Goal: Use online tool/utility: Utilize a website feature to perform a specific function

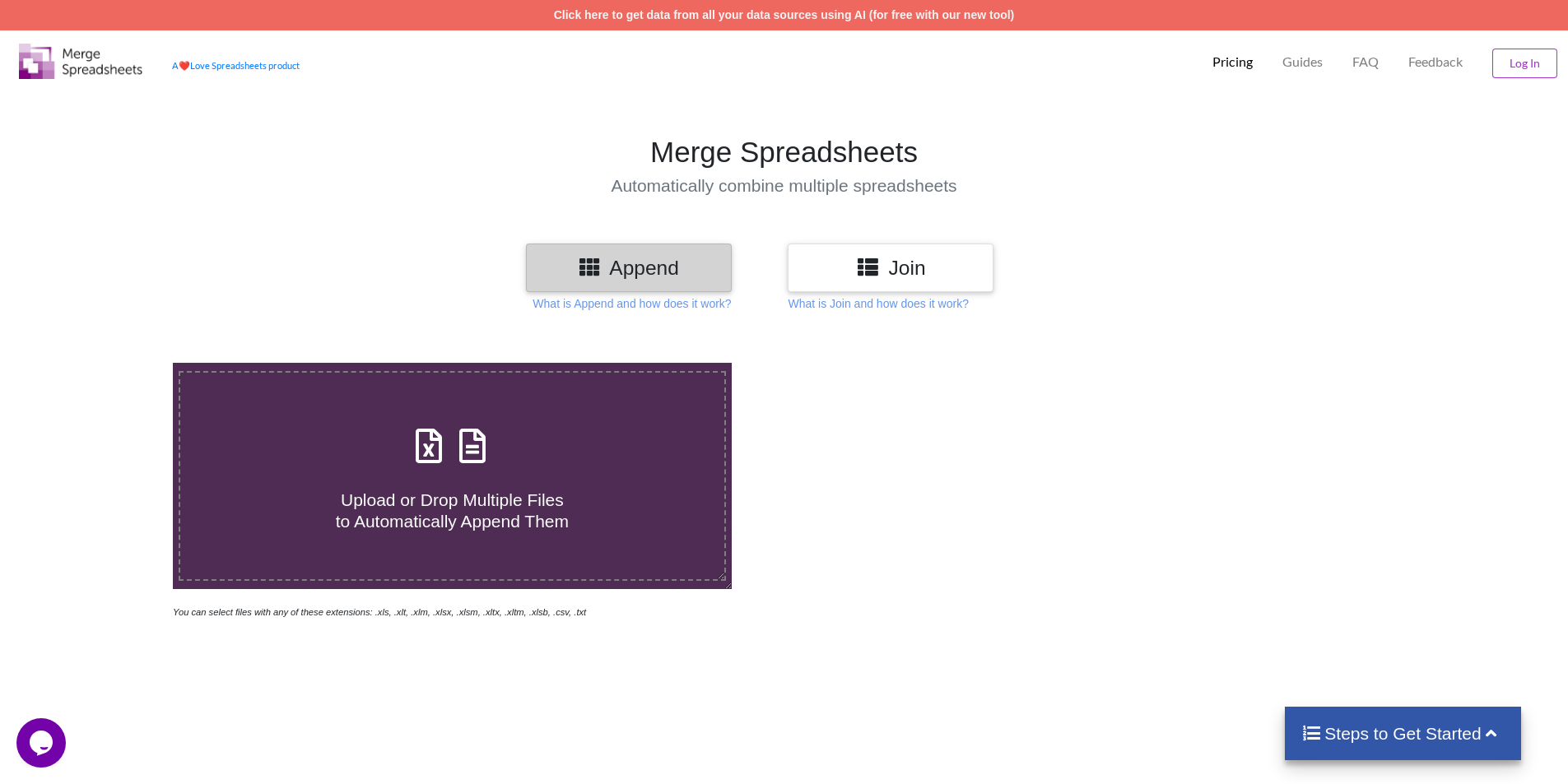
click at [452, 467] on span at bounding box center [451, 447] width 87 height 38
click at [112, 363] on input "Upload or Drop Multiple Files to Automatically Append Them" at bounding box center [112, 363] width 0 height 0
type input "C:\fakepath\EWB_MIS_Report_Excel (10).xls"
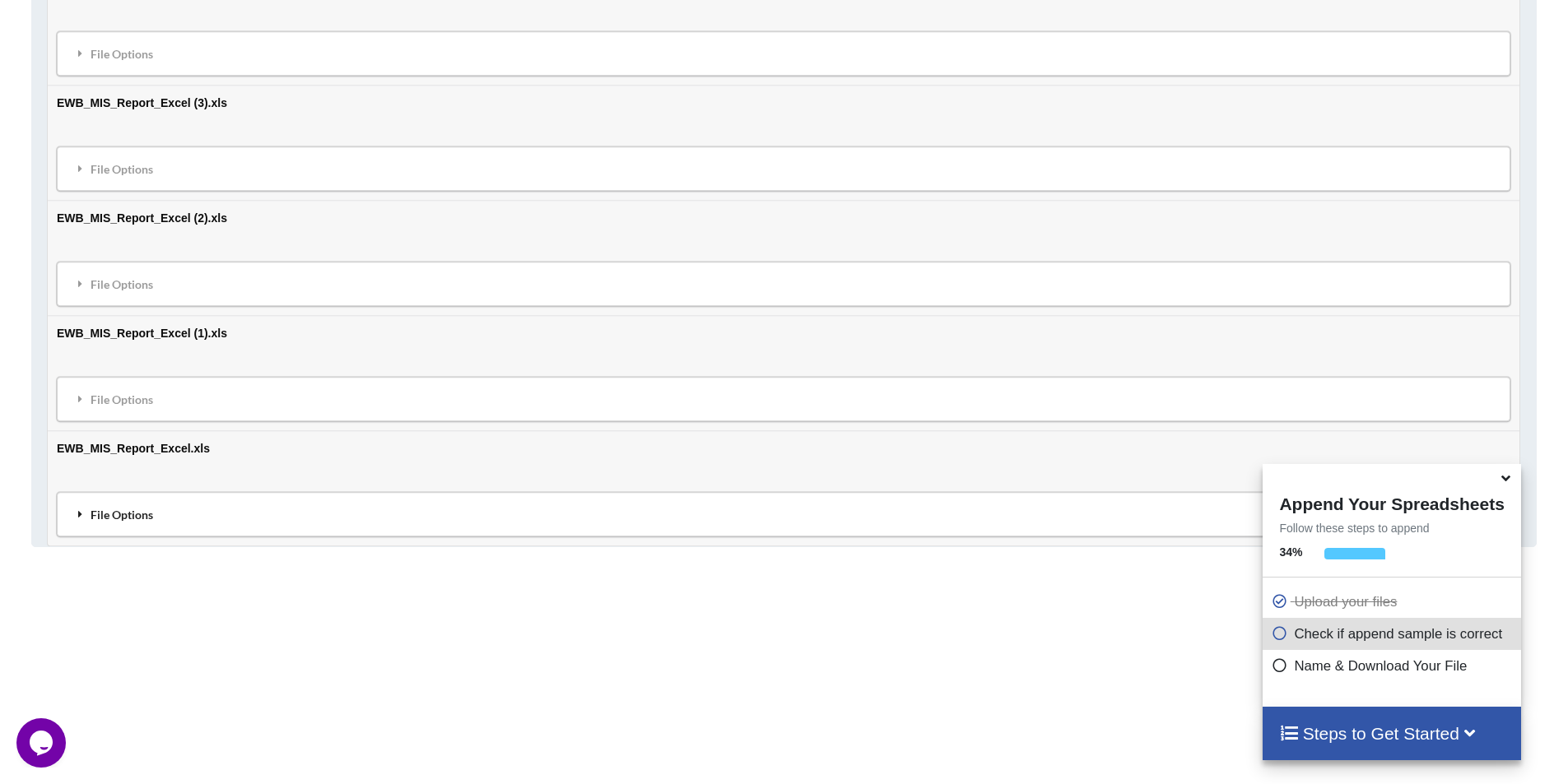
scroll to position [1783, 0]
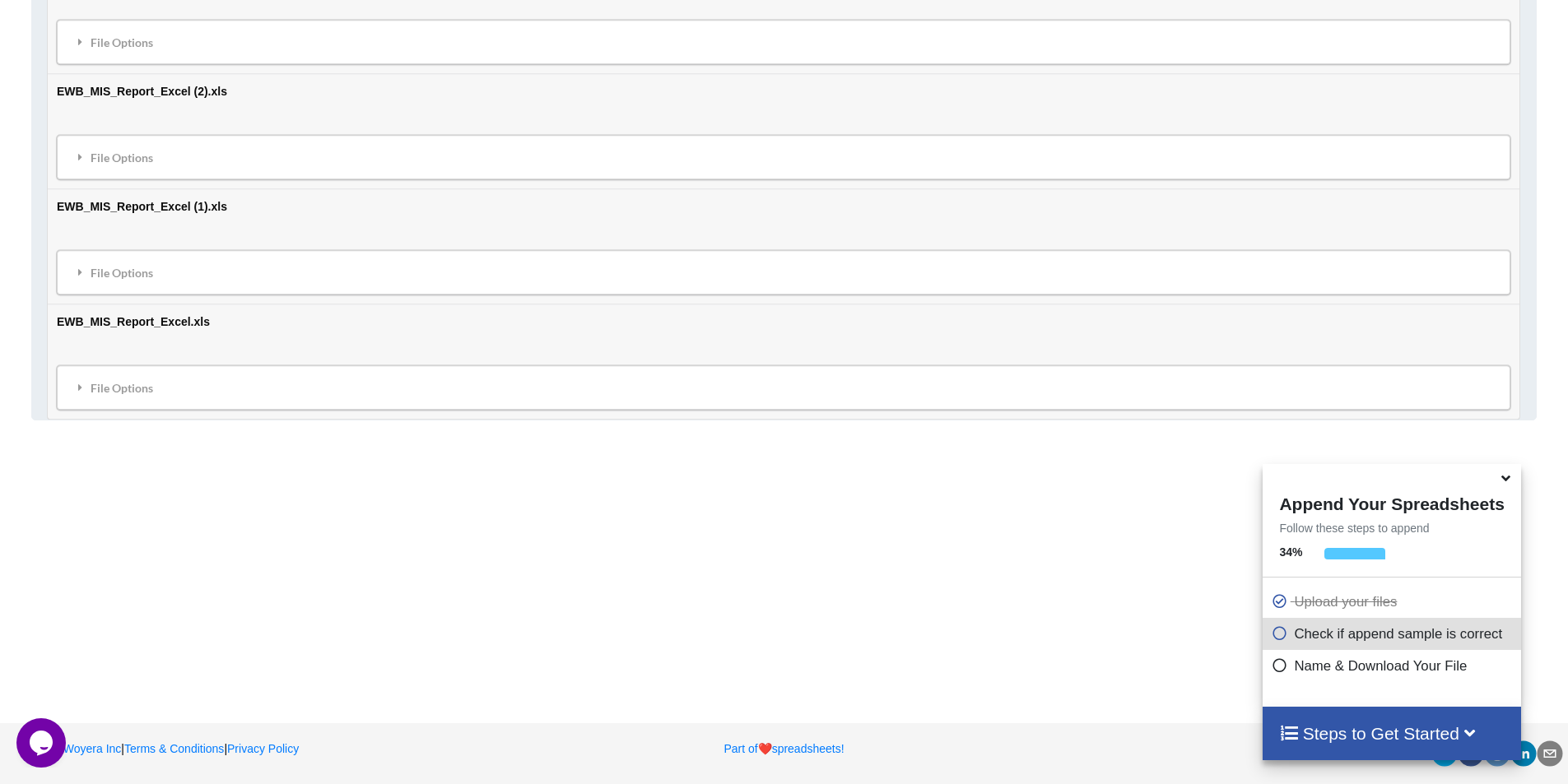
click at [1505, 483] on icon at bounding box center [1506, 475] width 17 height 15
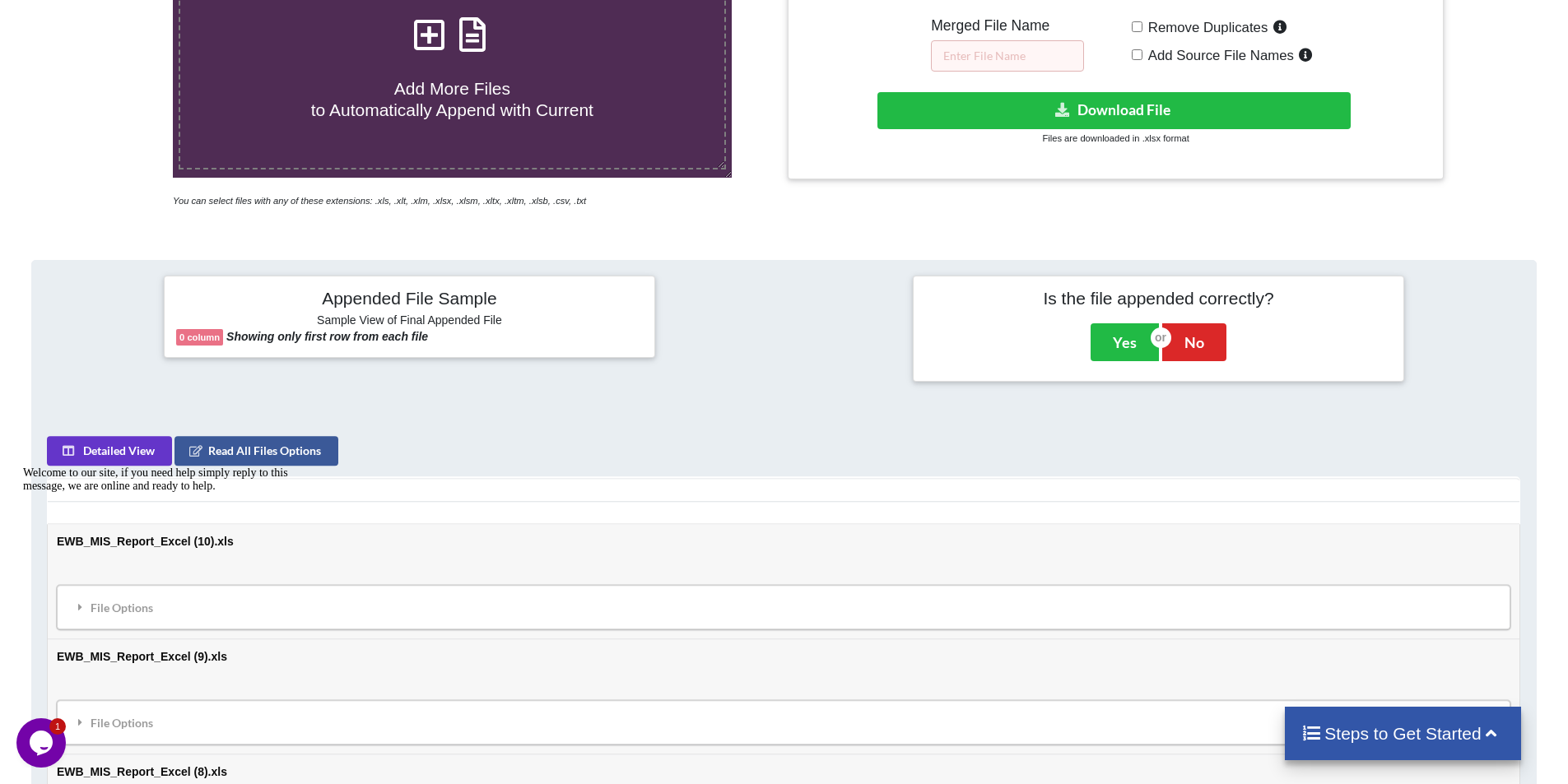
scroll to position [247, 0]
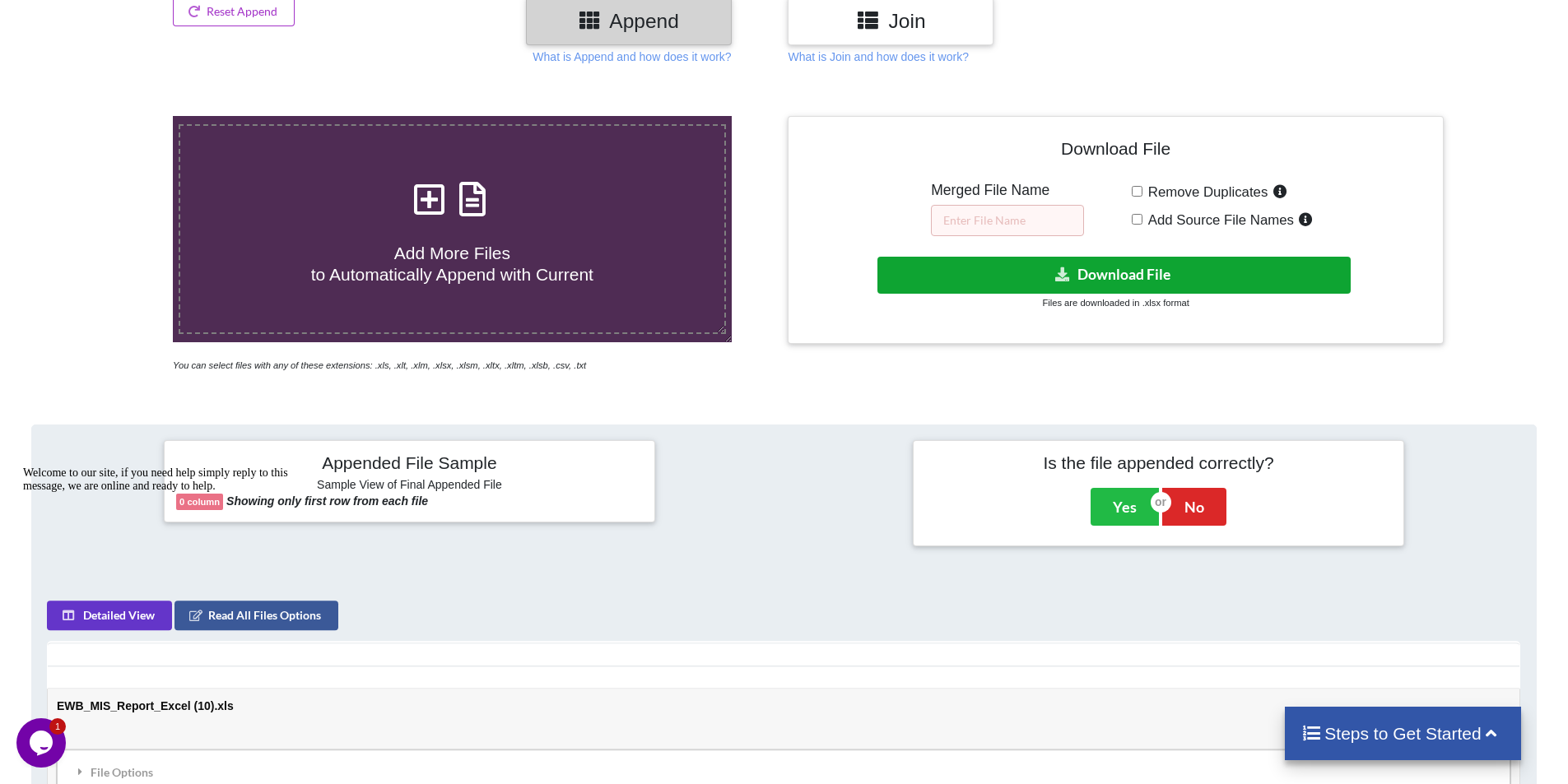
click at [1072, 275] on button "Download File" at bounding box center [1114, 275] width 473 height 37
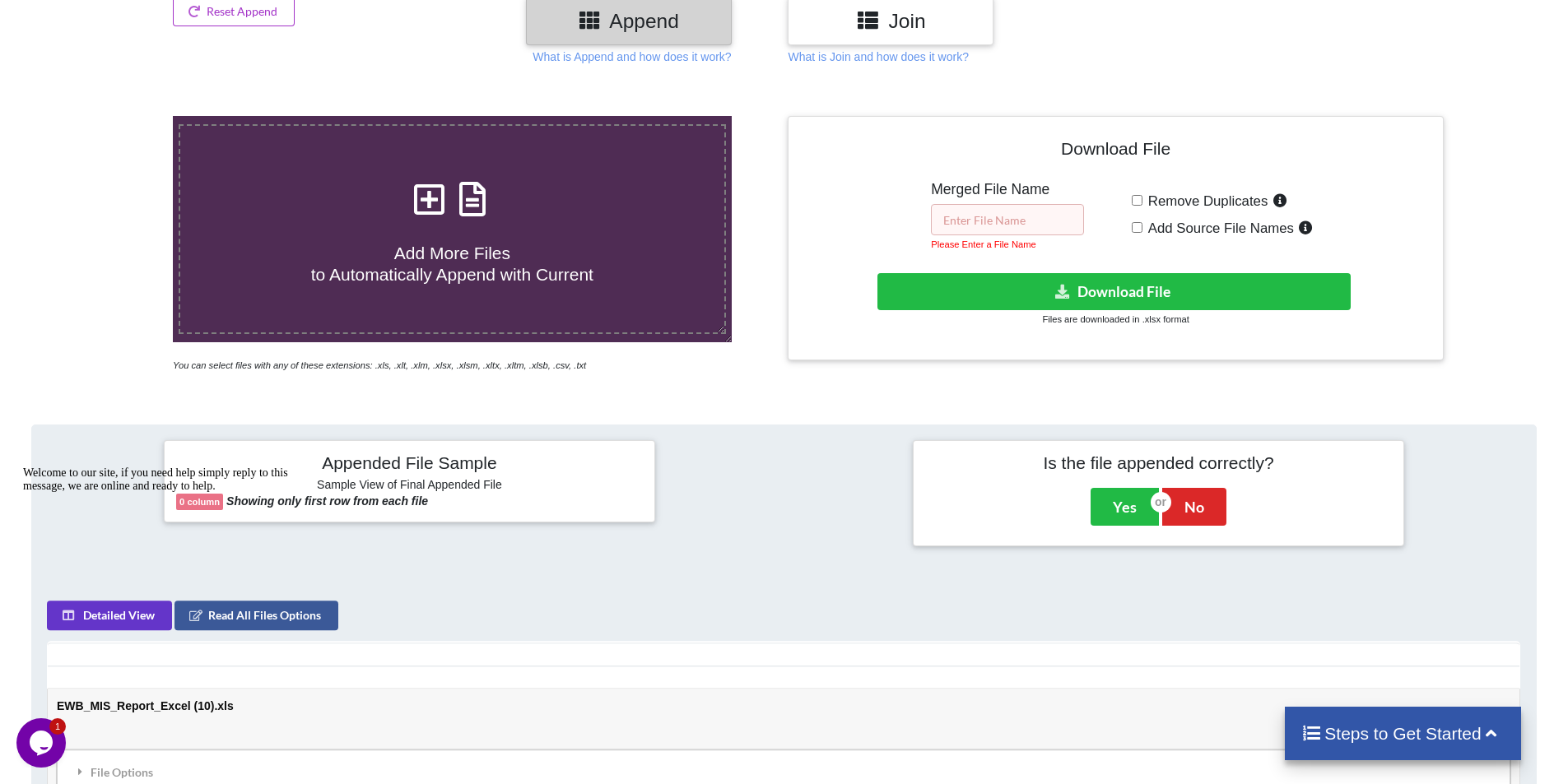
click at [1011, 217] on input "text" at bounding box center [1008, 220] width 153 height 31
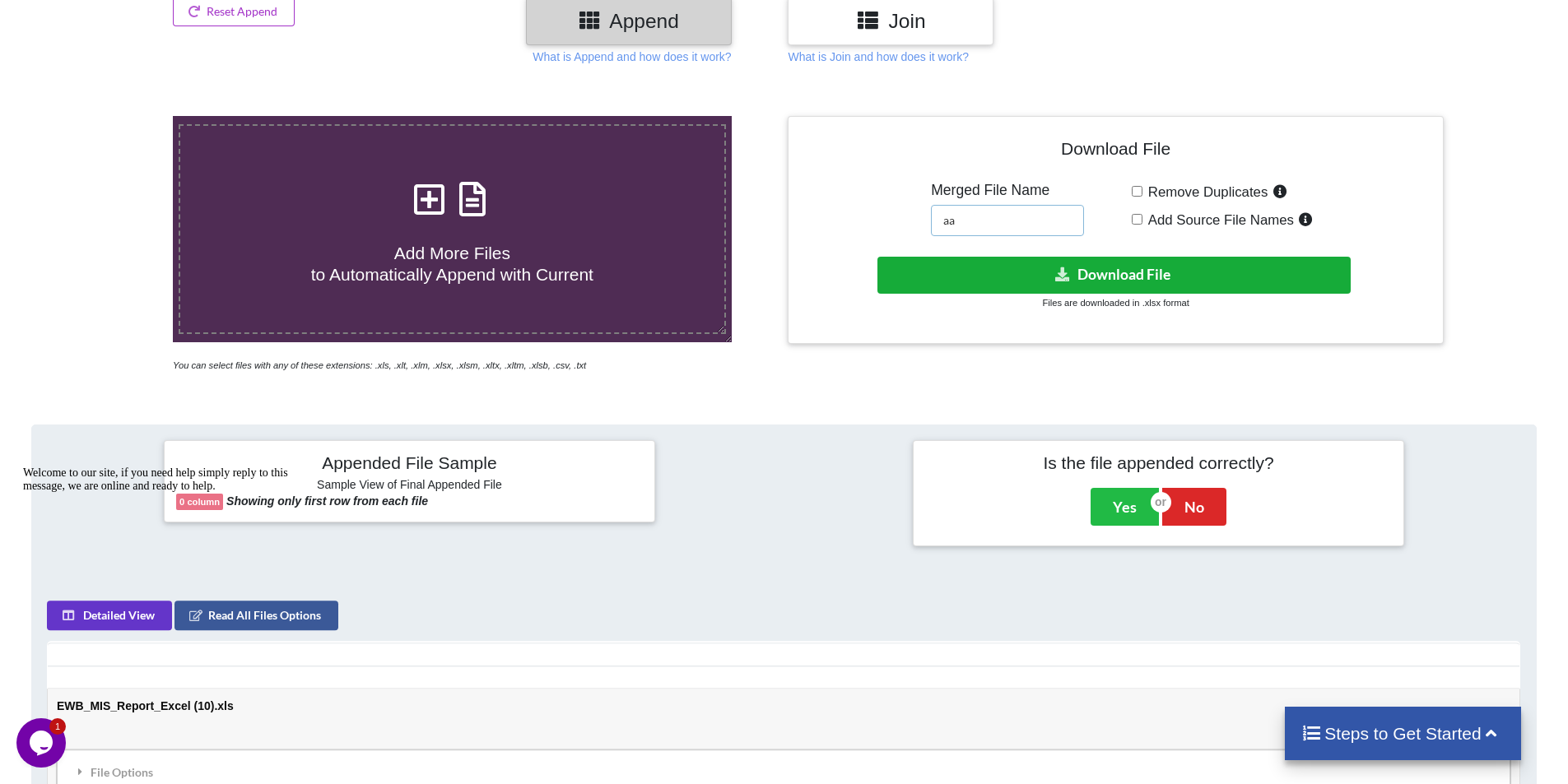
type input "aa"
click at [1070, 273] on icon at bounding box center [1063, 274] width 17 height 12
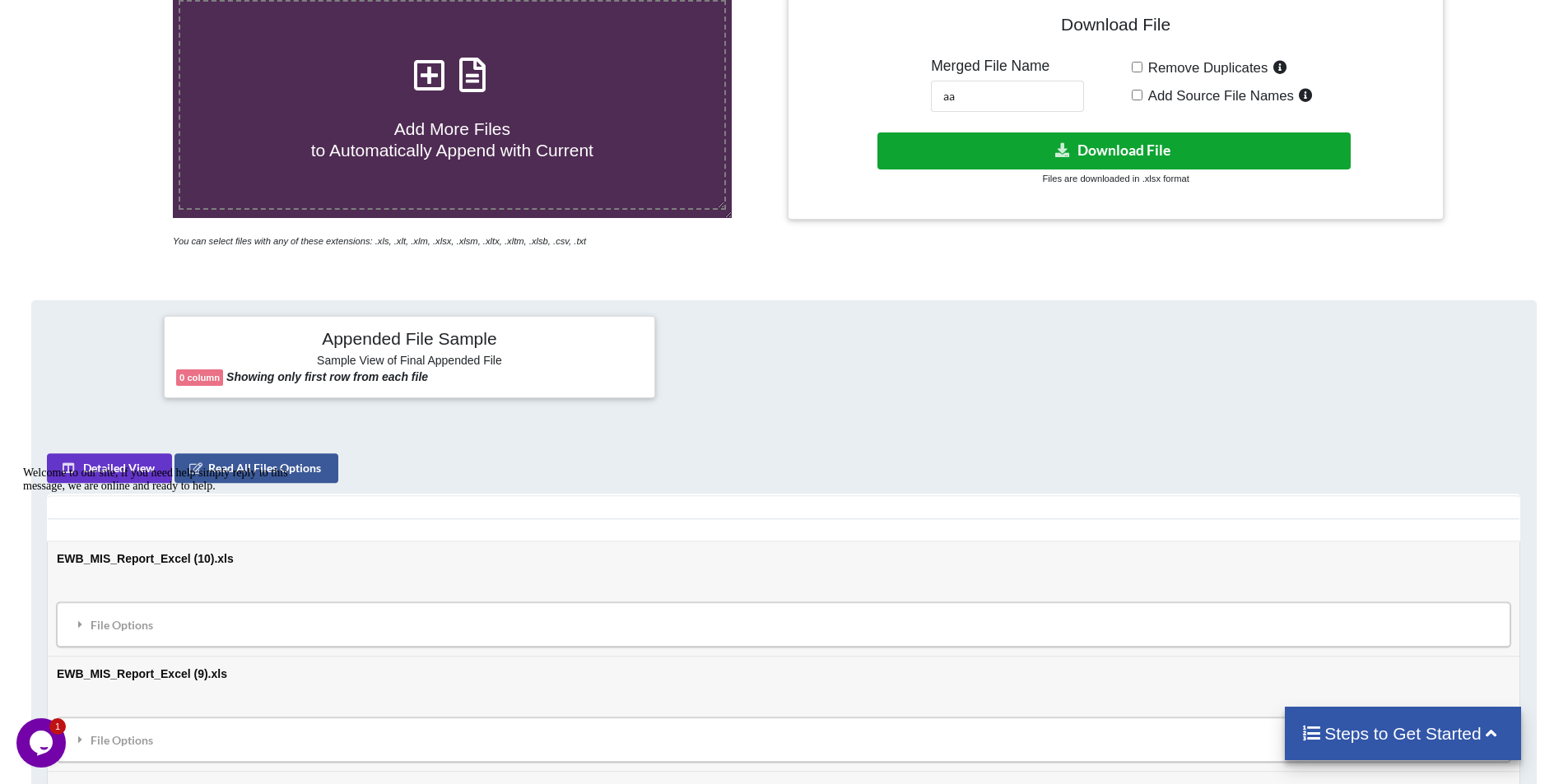
scroll to position [494, 0]
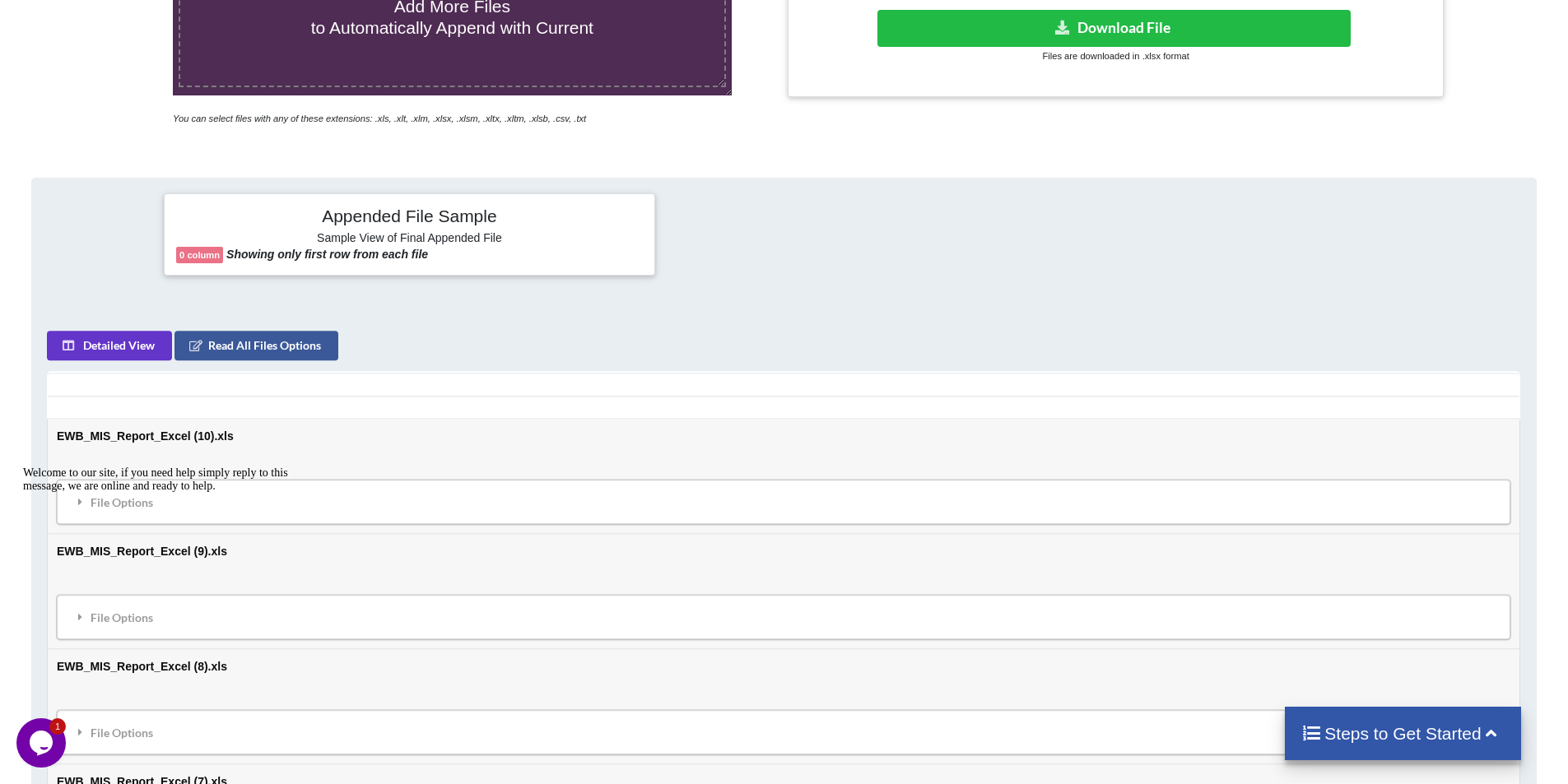
click at [100, 493] on div "Welcome to our site, if you need help simply reply to this message, we are onli…" at bounding box center [171, 480] width 296 height 26
click at [127, 348] on button "Detailed View" at bounding box center [110, 346] width 126 height 30
click at [127, 348] on button "Sample View" at bounding box center [107, 346] width 120 height 30
click at [268, 352] on button "Read All Files Options" at bounding box center [256, 346] width 164 height 30
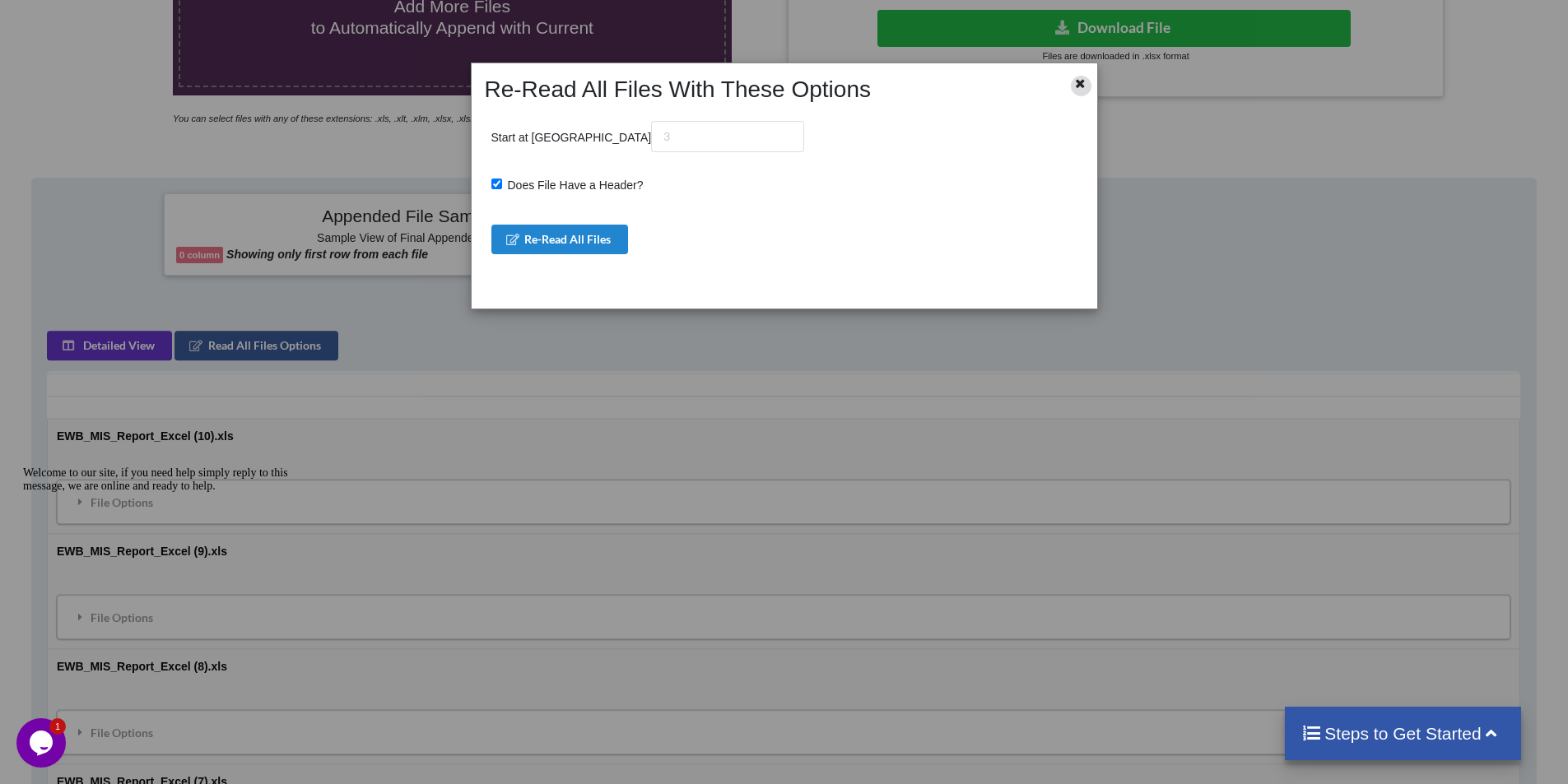
click at [1079, 83] on icon at bounding box center [1081, 81] width 14 height 11
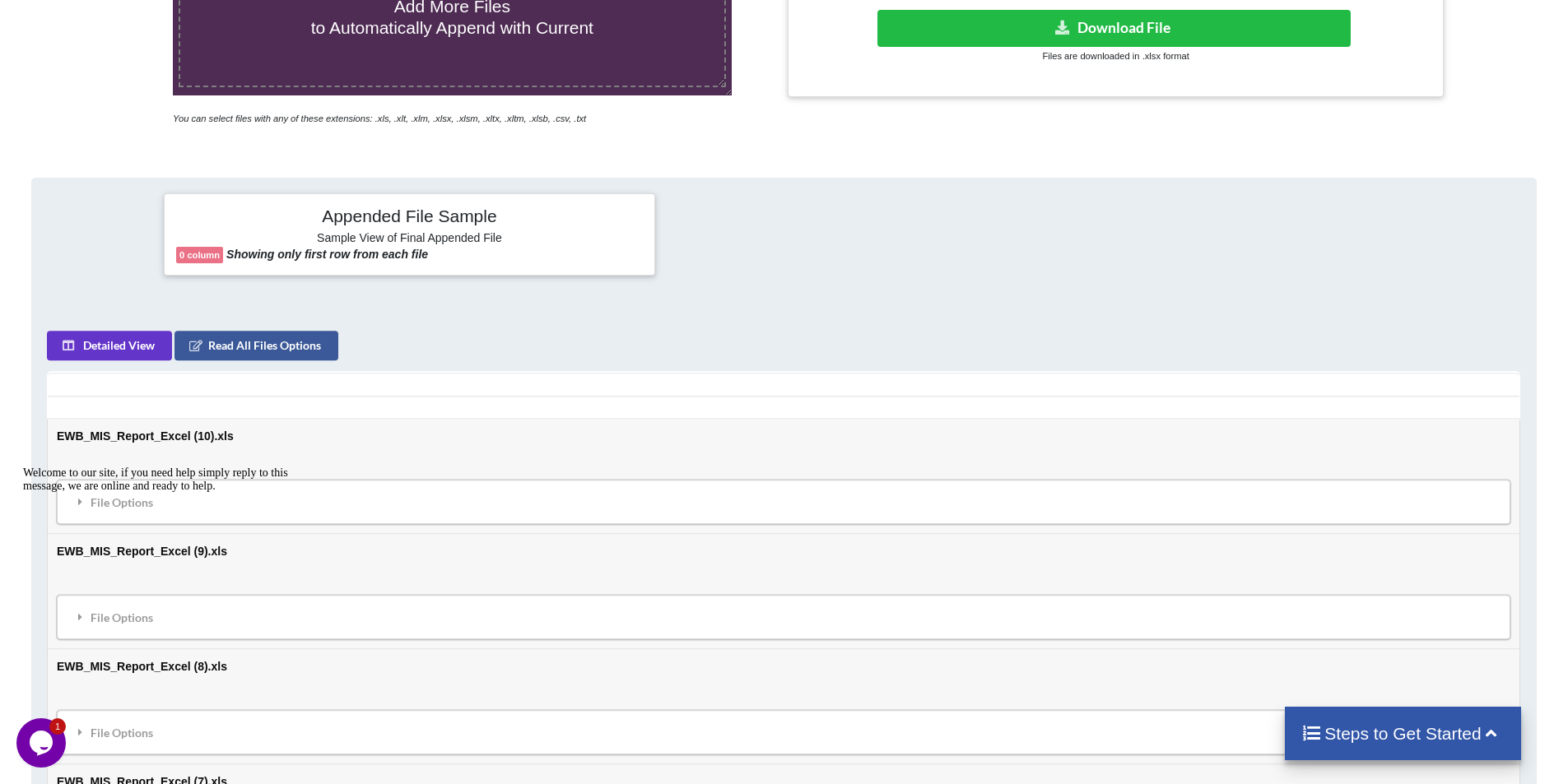
click at [149, 493] on div "Welcome to our site, if you need help simply reply to this message, we are onli…" at bounding box center [171, 480] width 296 height 26
click at [95, 493] on div "Welcome to our site, if you need help simply reply to this message, we are onli…" at bounding box center [171, 480] width 296 height 26
click at [156, 493] on div "Welcome to our site, if you need help simply reply to this message, we are onli…" at bounding box center [171, 480] width 296 height 26
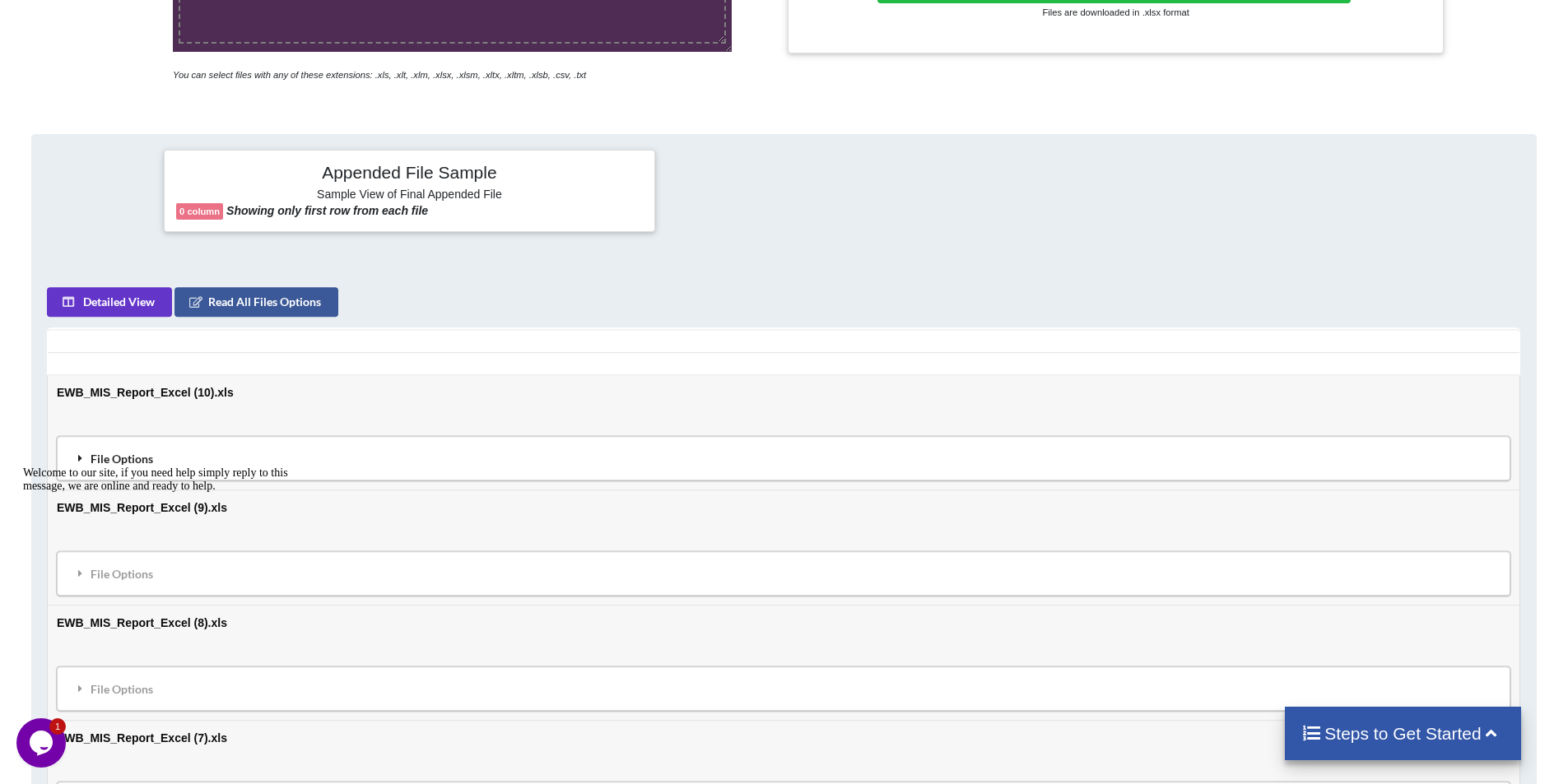
scroll to position [576, 0]
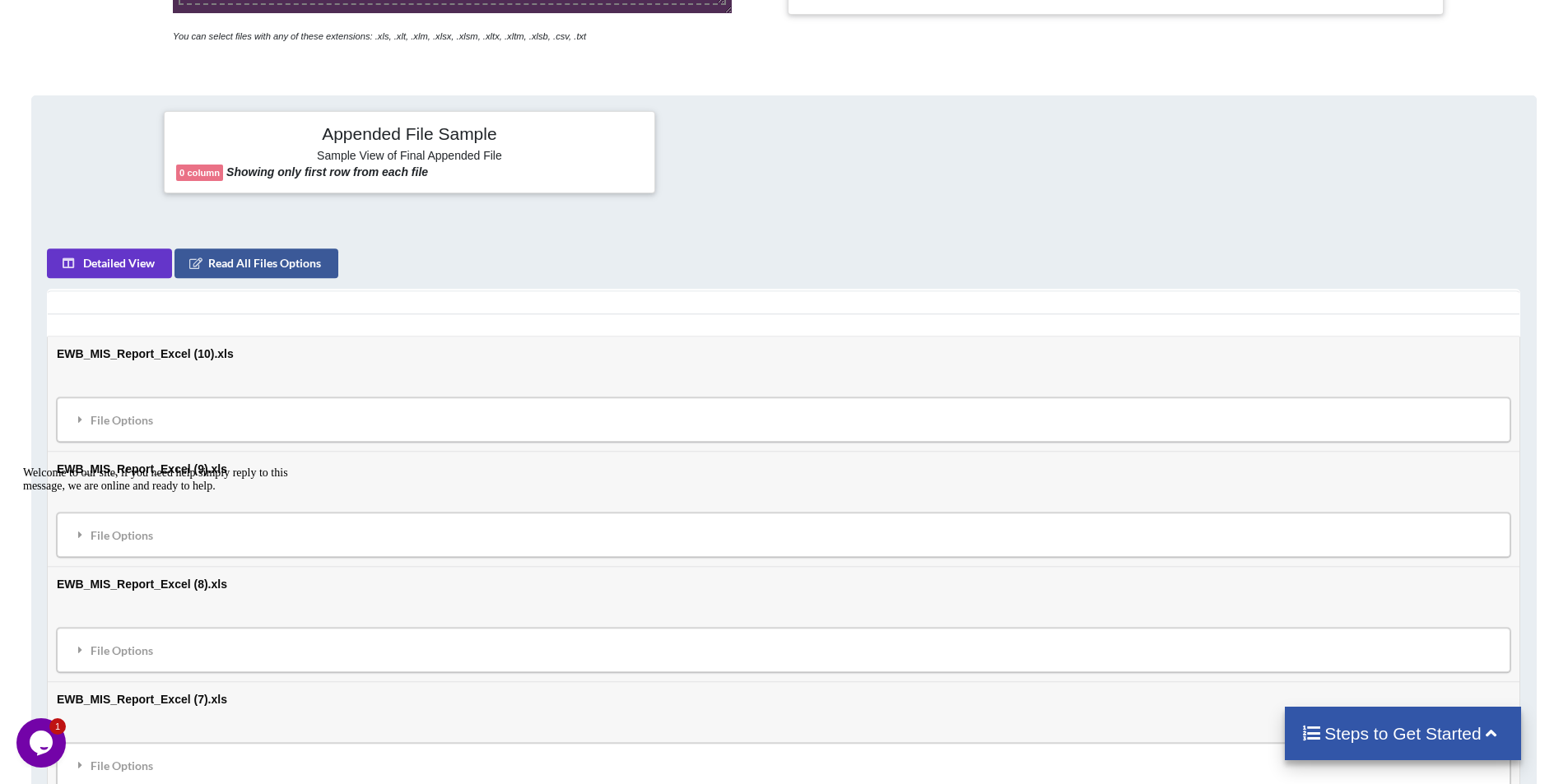
click at [1395, 723] on h4 "Steps to Get Started" at bounding box center [1402, 733] width 203 height 21
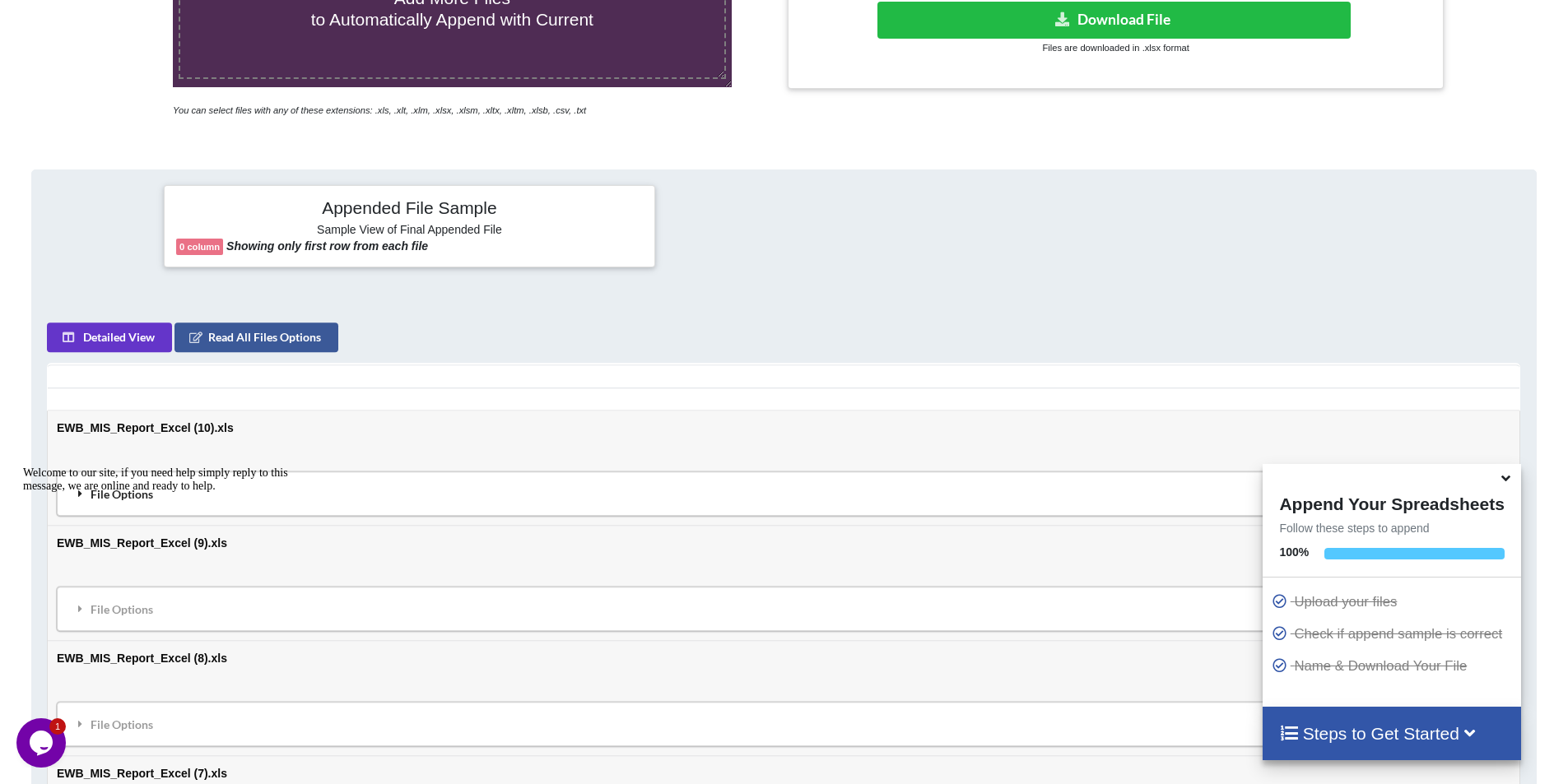
scroll to position [165, 0]
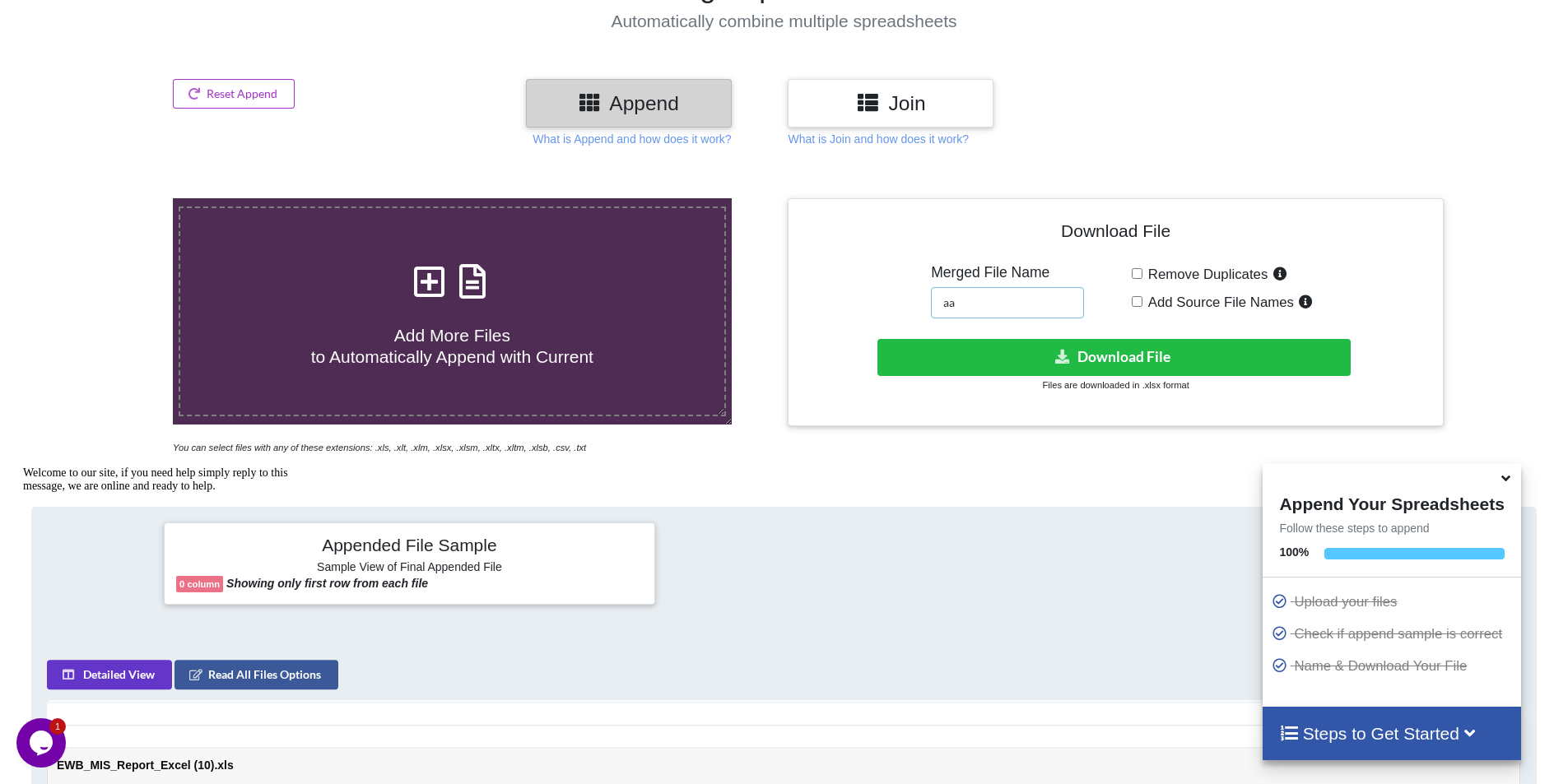
click at [980, 300] on input "aa" at bounding box center [1008, 303] width 153 height 31
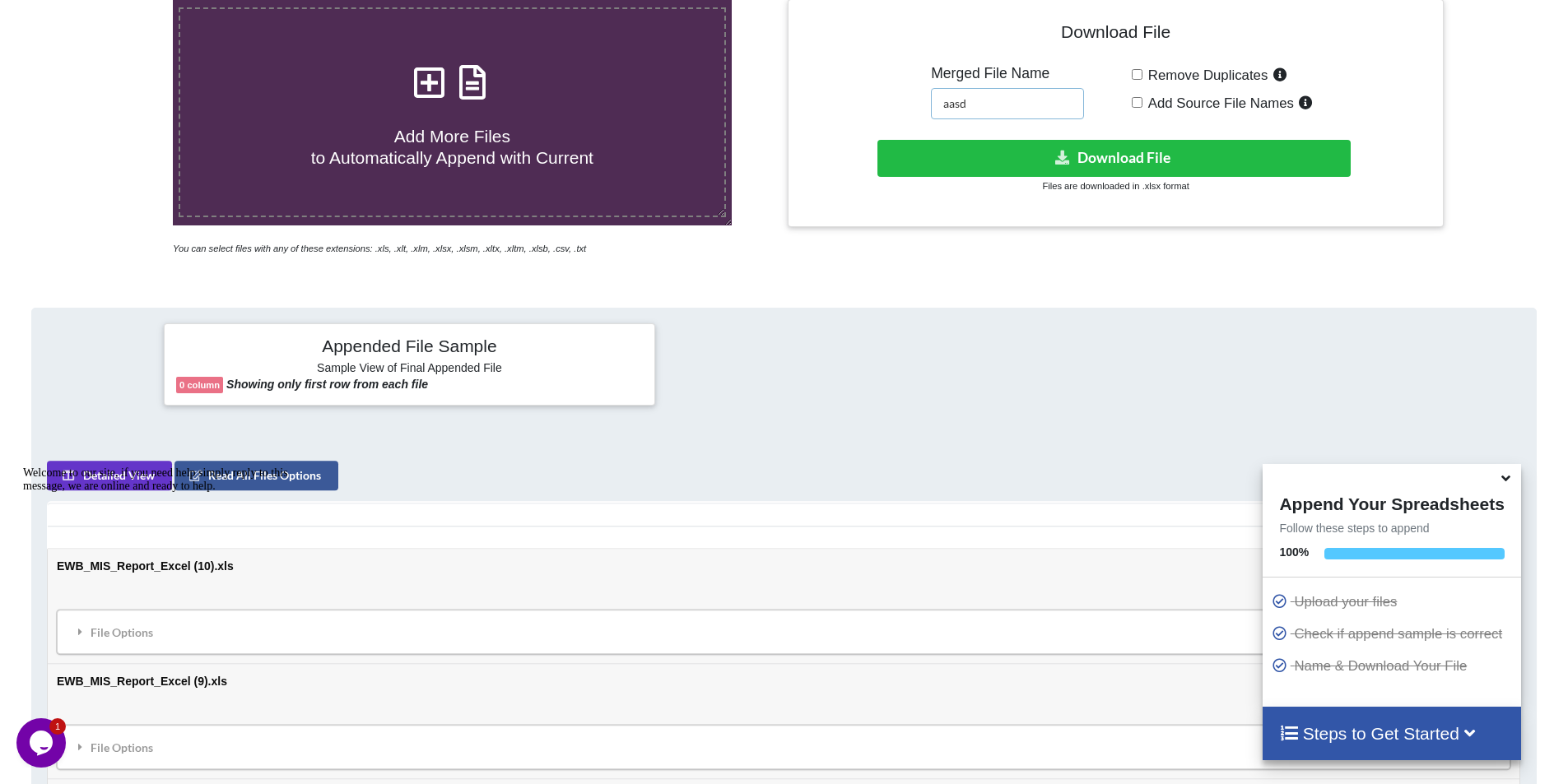
scroll to position [411, 0]
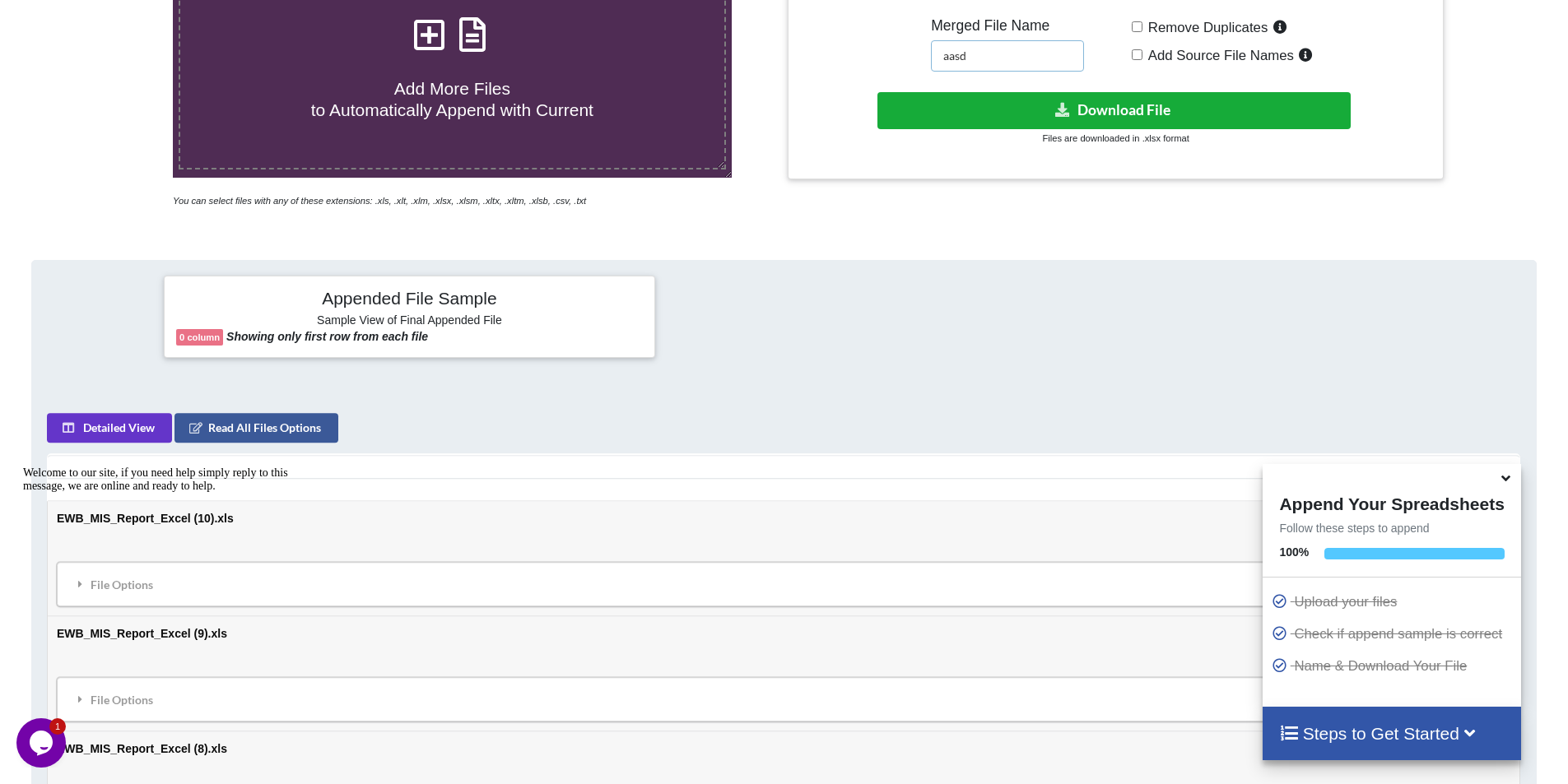
type input "aasd"
click at [1081, 116] on button "Download File" at bounding box center [1114, 111] width 473 height 37
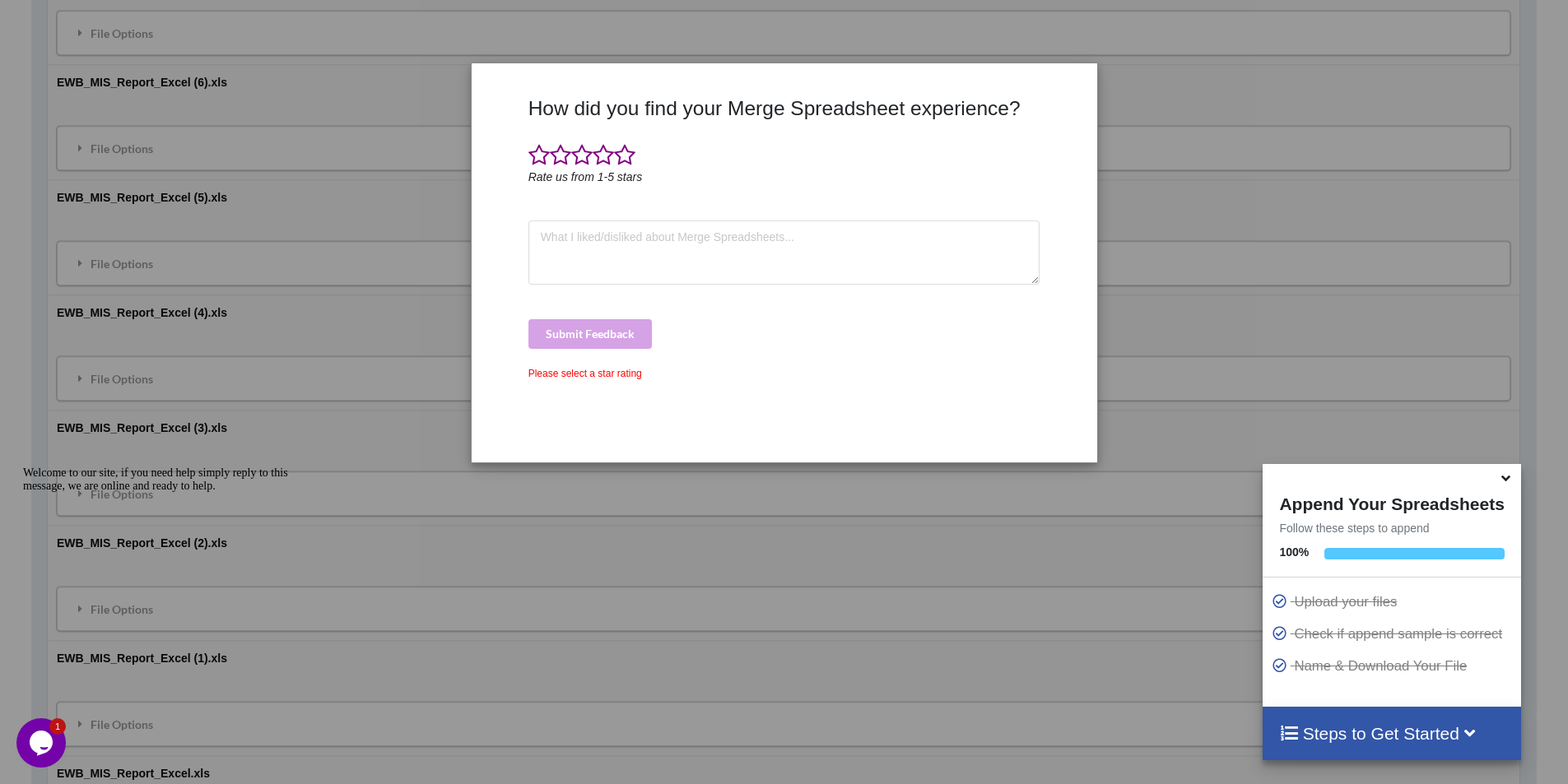
scroll to position [1760, 0]
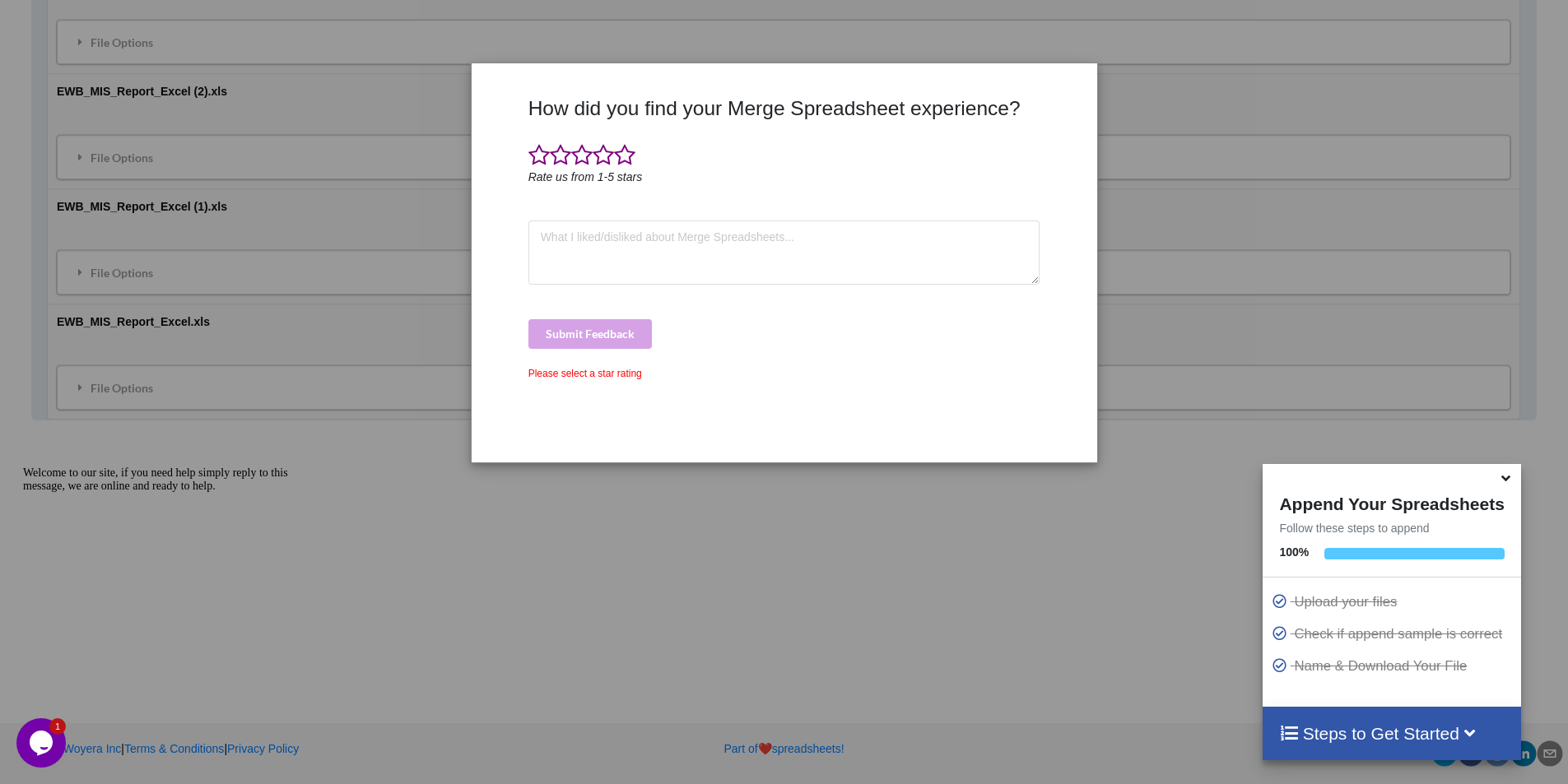
drag, startPoint x: 999, startPoint y: 623, endPoint x: 919, endPoint y: 565, distance: 98.8
click at [999, 622] on div "How did you find your Merge Spreadsheet experience? Rate us from 1-5 stars Subm…" at bounding box center [784, 392] width 1568 height 784
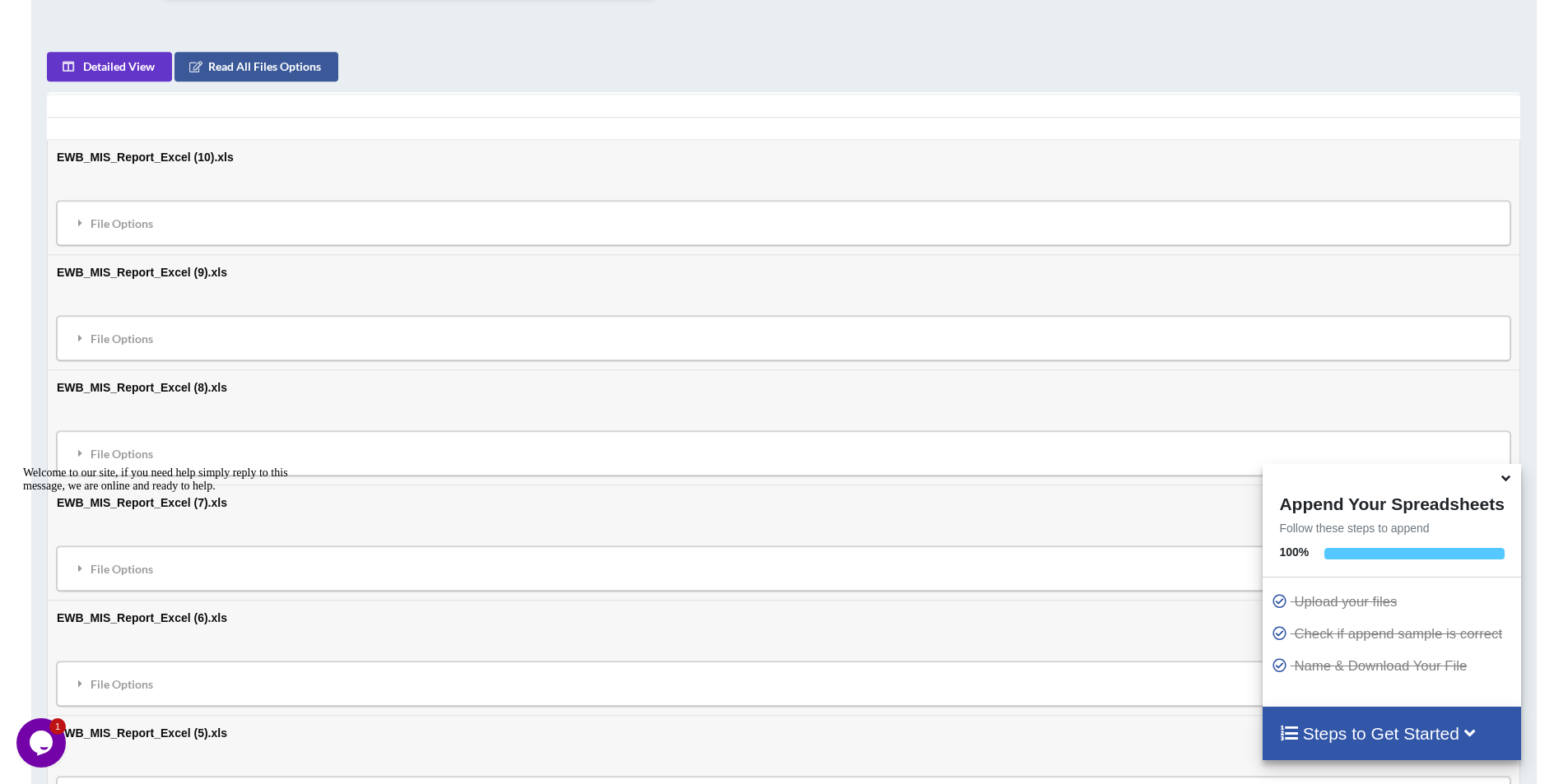
scroll to position [362, 0]
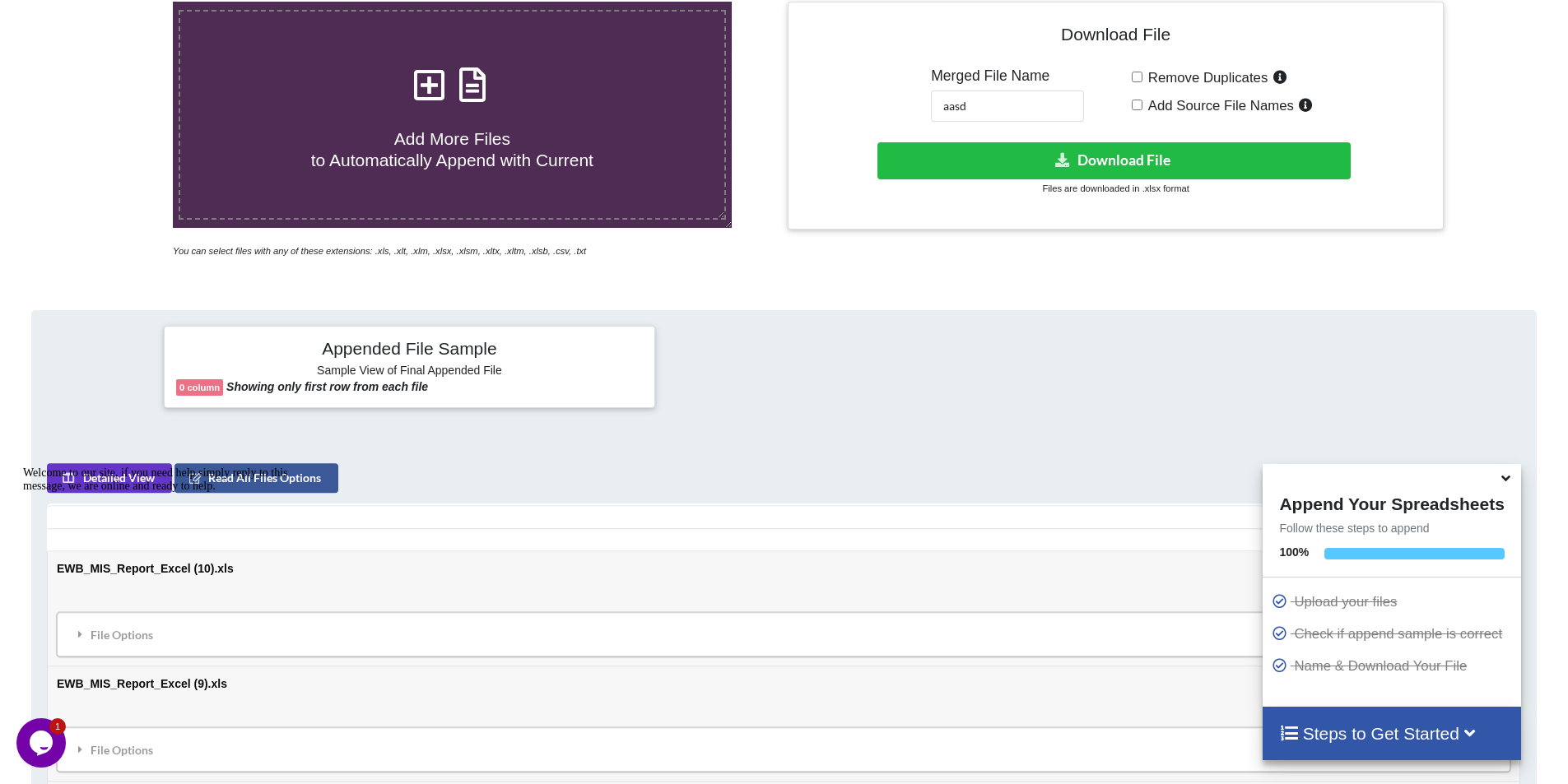
click at [476, 89] on icon at bounding box center [472, 77] width 41 height 35
click at [112, 2] on input "Add More Files to Automatically Append with Current" at bounding box center [112, 2] width 0 height 0
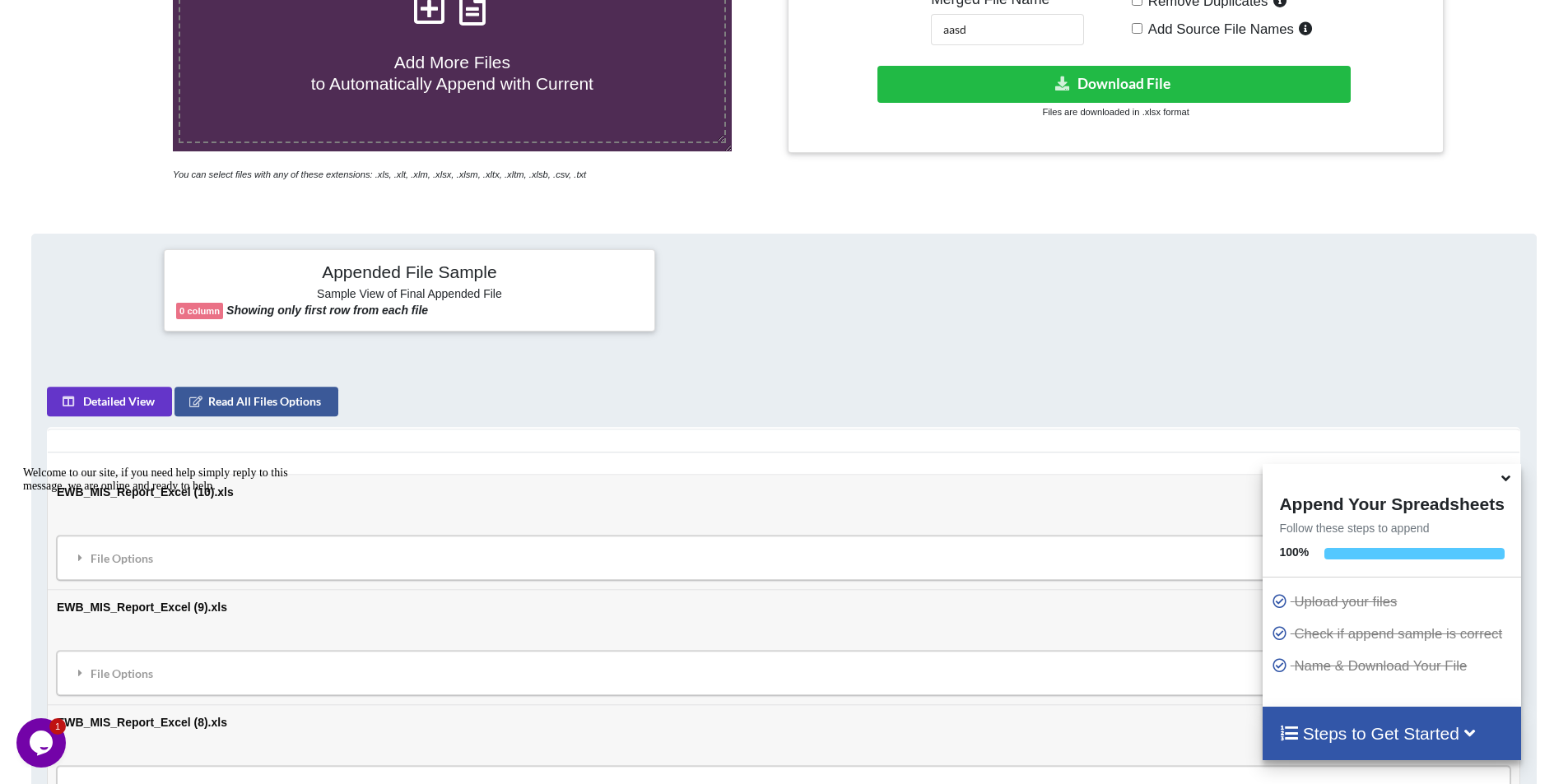
scroll to position [443, 0]
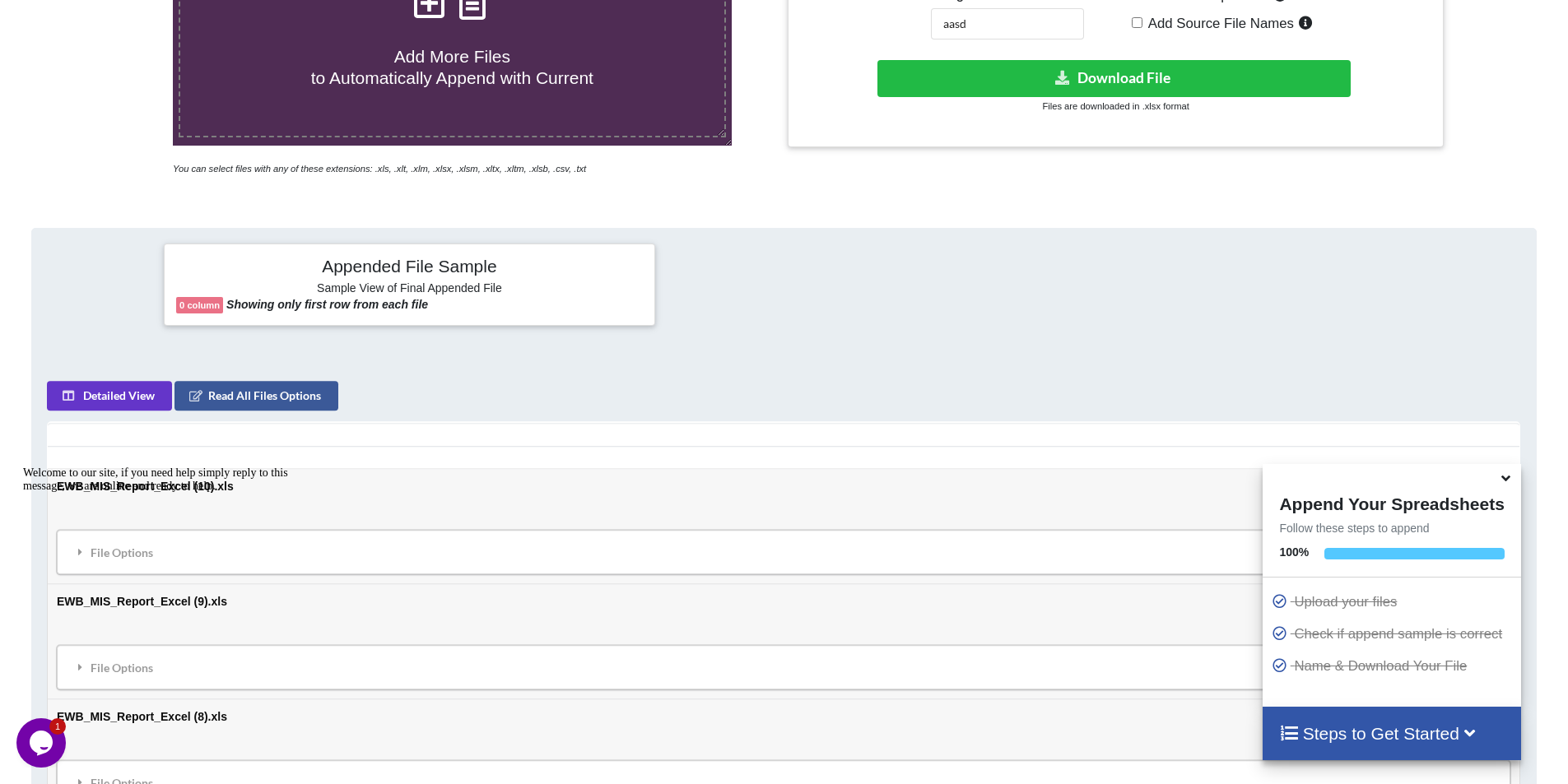
click at [1490, 483] on div at bounding box center [1392, 476] width 258 height 25
click at [1502, 483] on icon at bounding box center [1506, 475] width 17 height 15
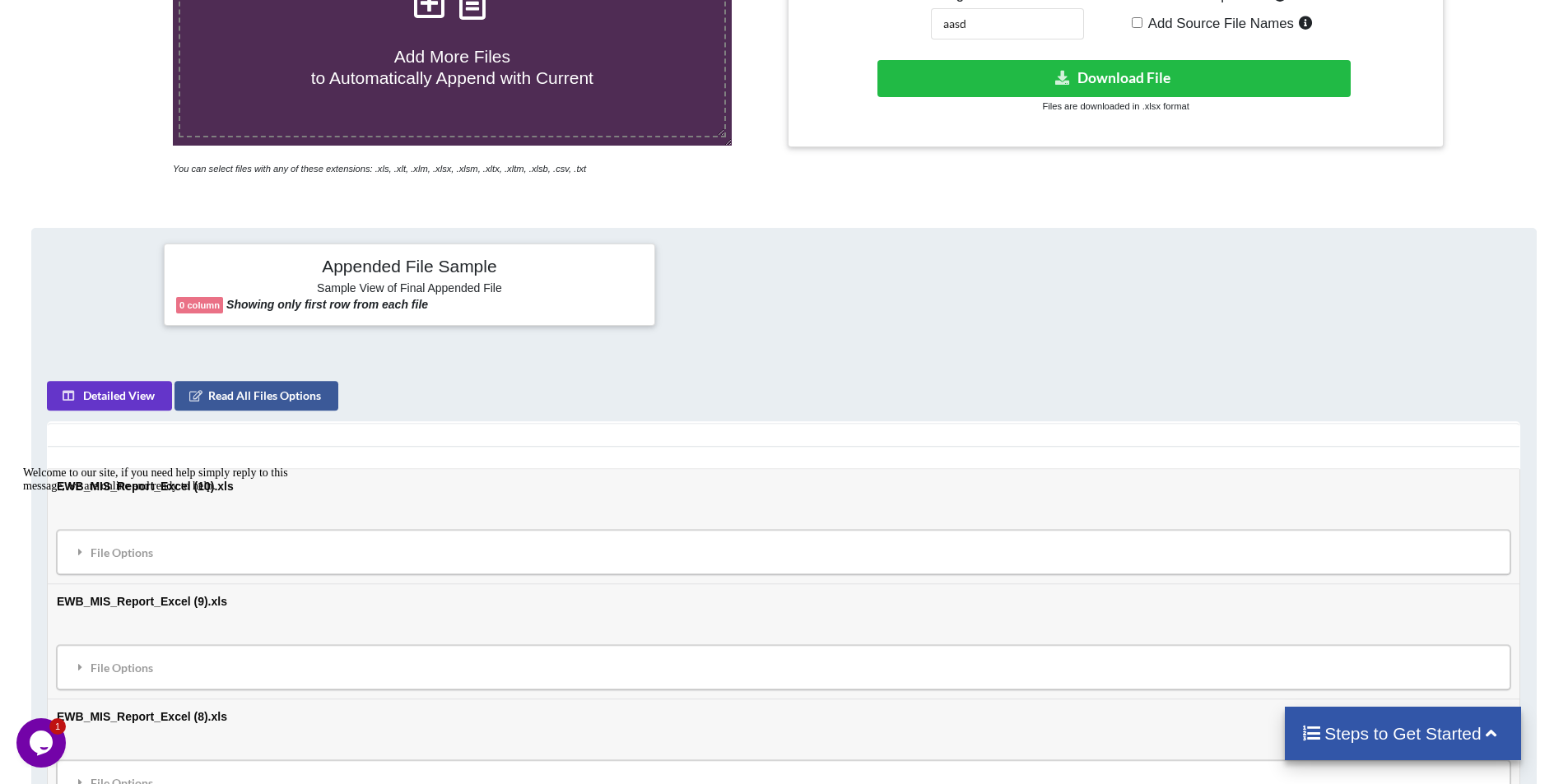
click at [200, 294] on h6 "Sample View of Final Appended File" at bounding box center [410, 289] width 467 height 17
click at [353, 305] on b "Showing only first row from each file" at bounding box center [327, 304] width 201 height 13
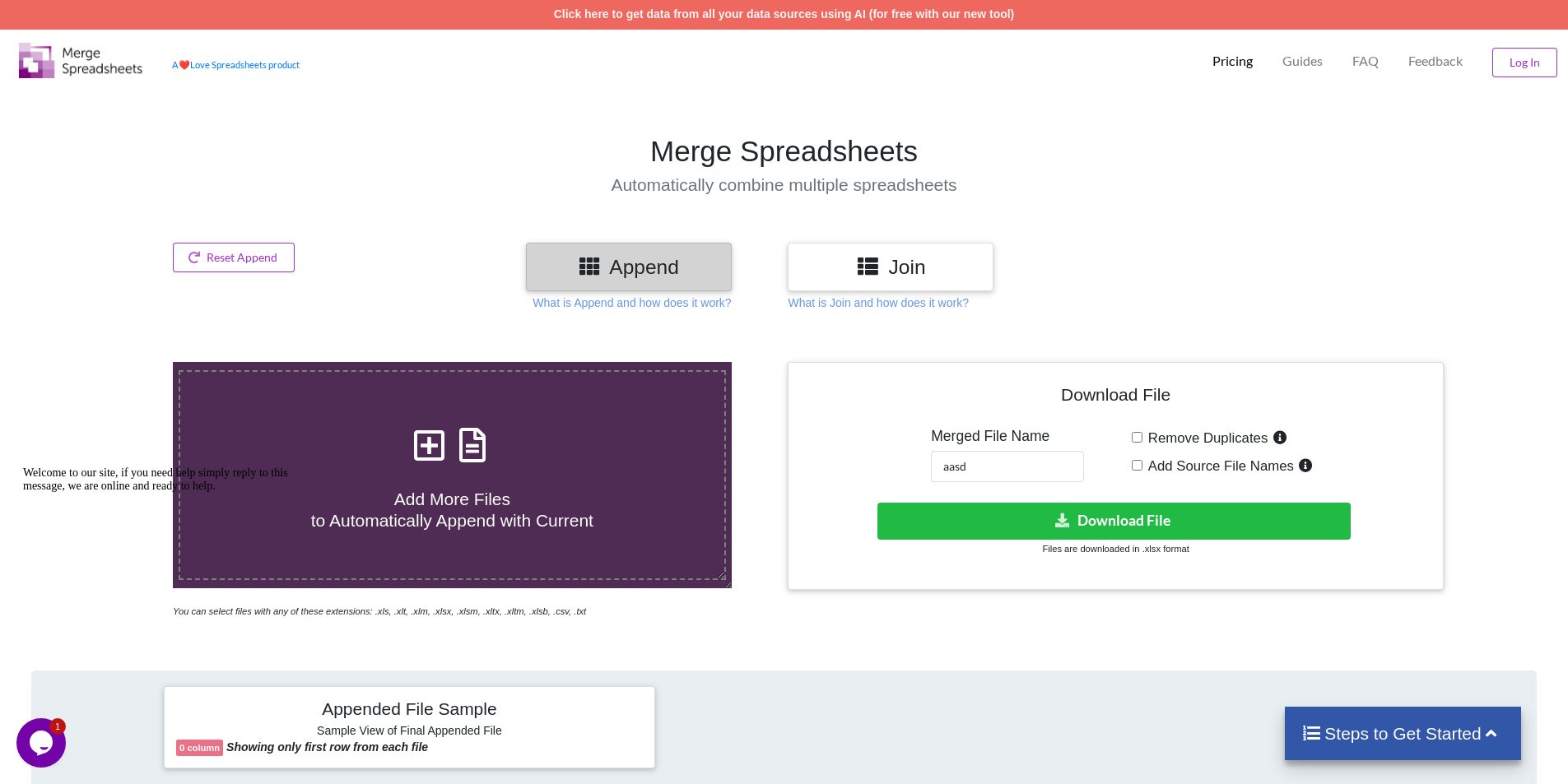
scroll to position [0, 0]
click at [242, 260] on button "Reset Append" at bounding box center [234, 259] width 122 height 30
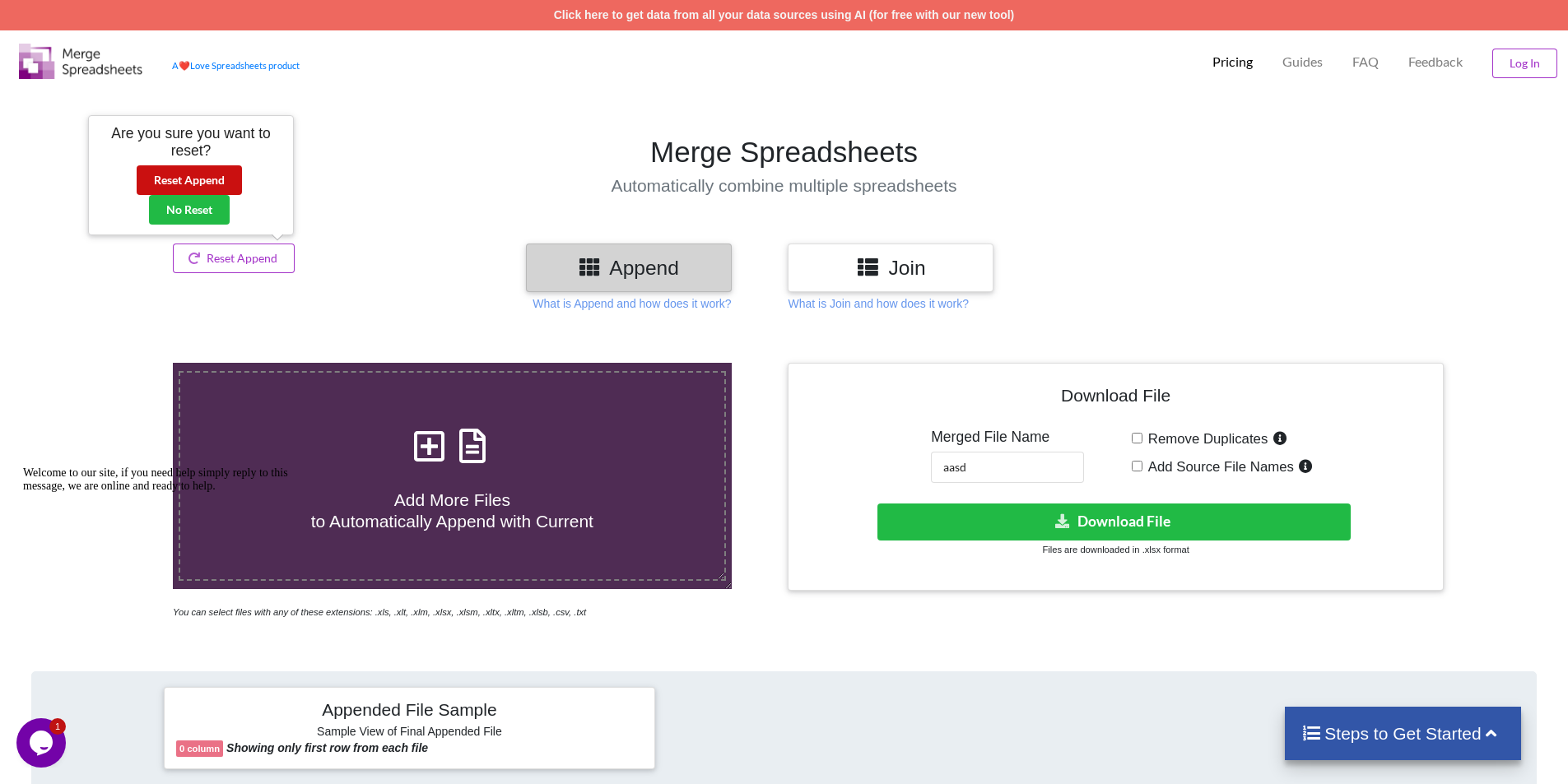
click at [199, 179] on button "Reset Append" at bounding box center [189, 180] width 105 height 30
